Goal: Transaction & Acquisition: Subscribe to service/newsletter

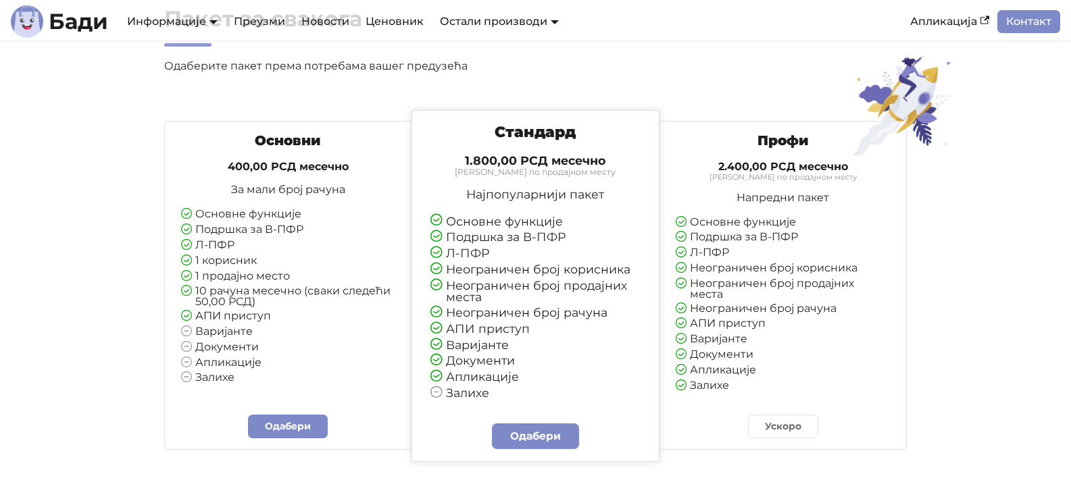
scroll to position [3176, 0]
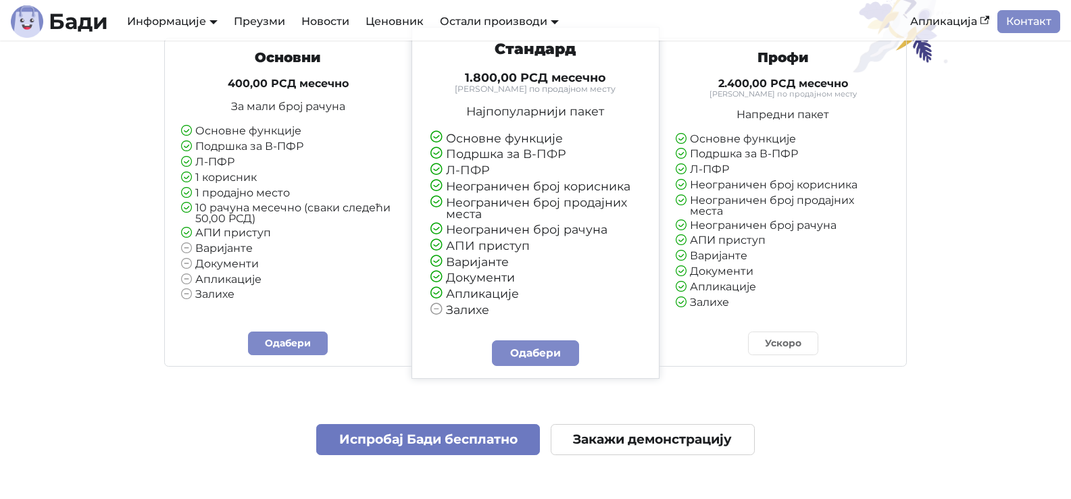
click at [474, 436] on link "Испробај Бади бесплатно" at bounding box center [428, 440] width 224 height 32
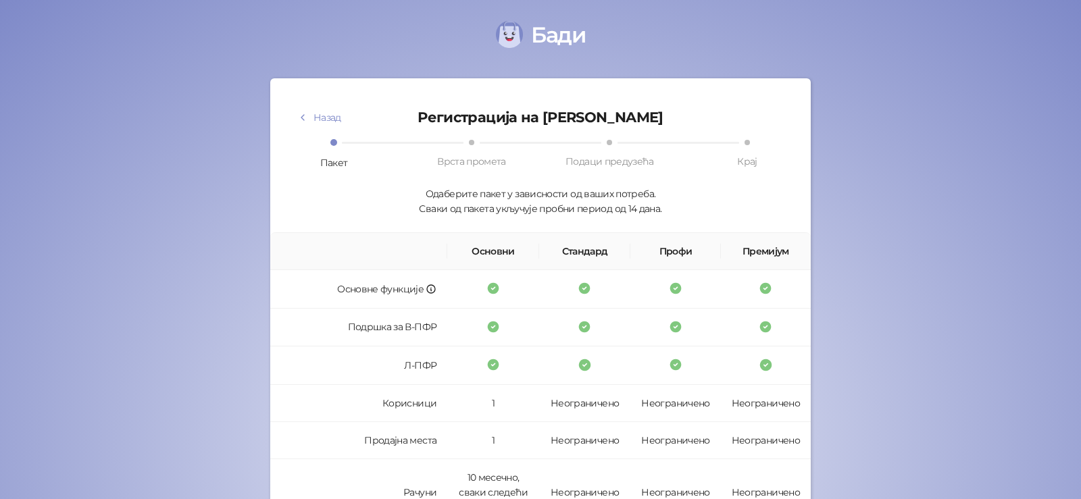
click at [469, 140] on span at bounding box center [471, 142] width 5 height 5
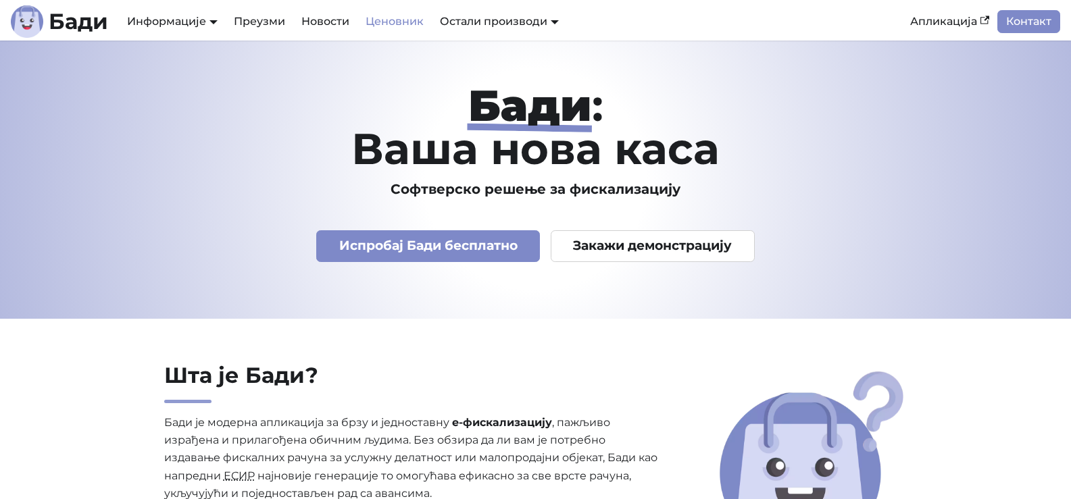
click at [394, 17] on link "Ценовник" at bounding box center [394, 21] width 74 height 23
